Goal: Information Seeking & Learning: Learn about a topic

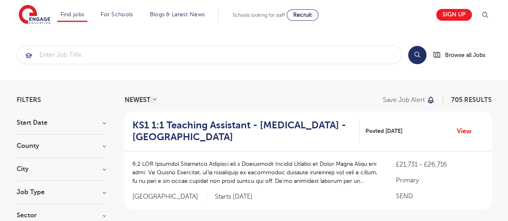
click at [103, 145] on h3 "County" at bounding box center [61, 145] width 89 height 6
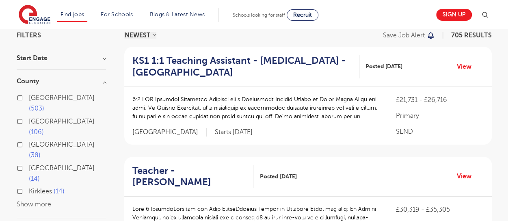
scroll to position [65, 0]
click at [45, 200] on button "Show more" at bounding box center [34, 203] width 35 height 7
click at [29, 199] on label "West Sussex 10" at bounding box center [67, 210] width 77 height 22
click at [29, 200] on input "West Sussex 10" at bounding box center [31, 202] width 5 height 5
checkbox input "true"
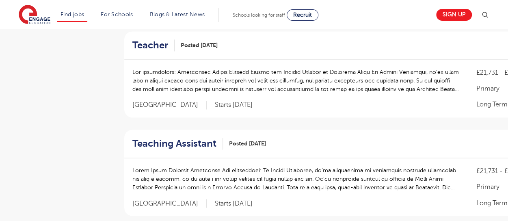
scroll to position [592, 0]
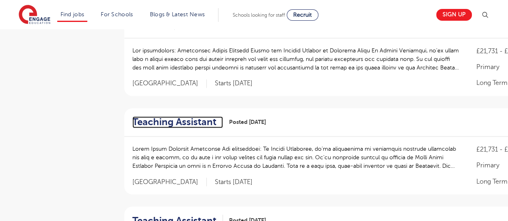
click at [206, 121] on h2 "Teaching Assistant" at bounding box center [174, 122] width 84 height 12
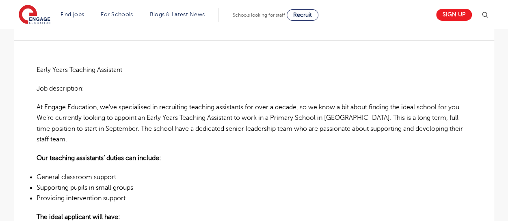
scroll to position [141, 0]
